Goal: Information Seeking & Learning: Learn about a topic

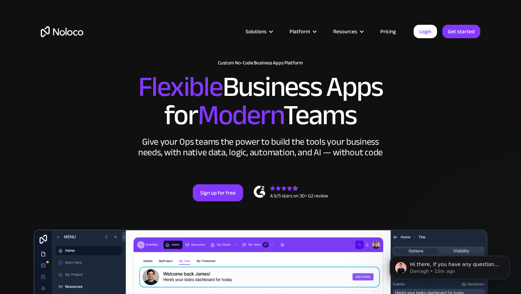
click at [387, 31] on link "Pricing" at bounding box center [387, 31] width 33 height 9
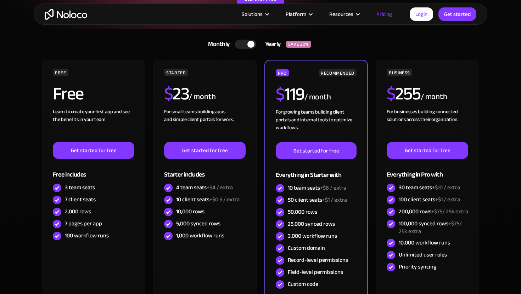
scroll to position [132, 0]
